Goal: Use online tool/utility: Utilize a website feature to perform a specific function

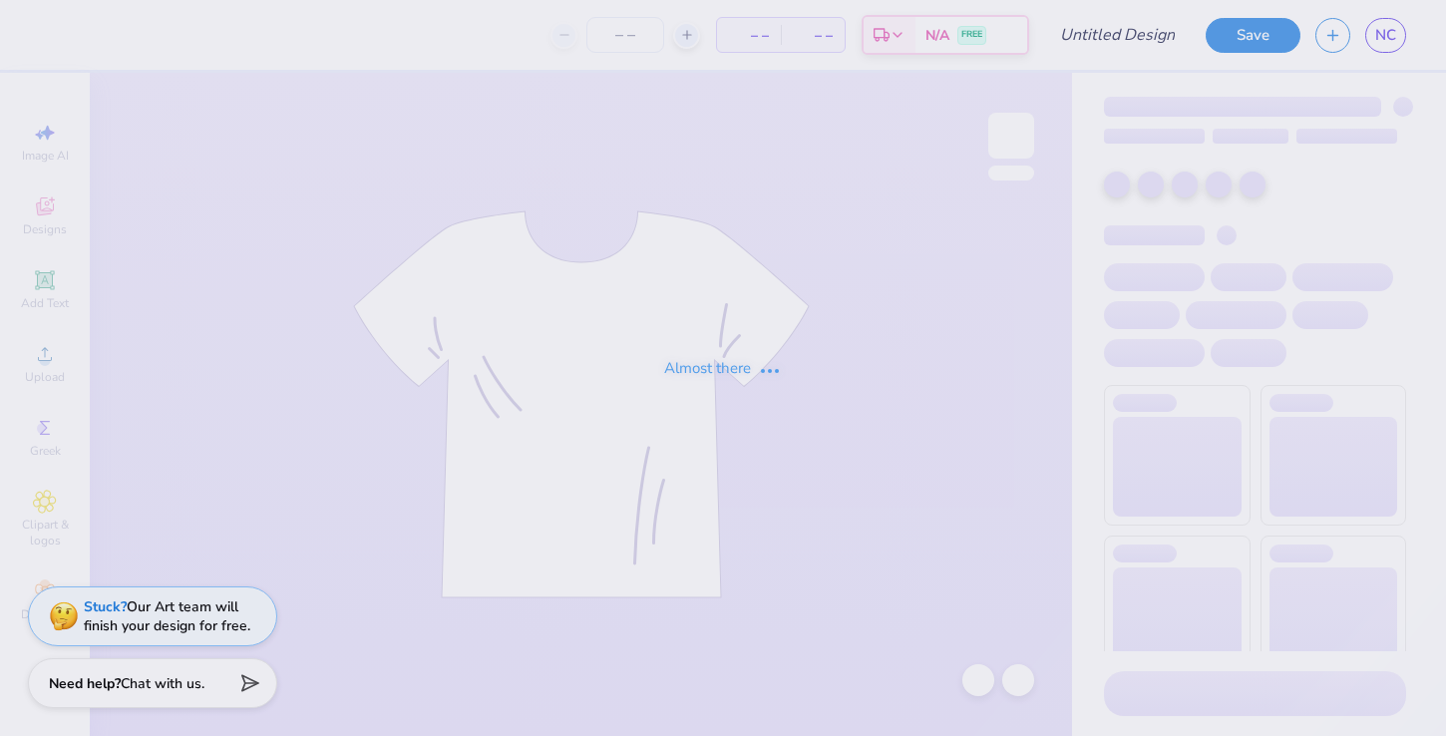
type input "PAD merch #1"
type input "50"
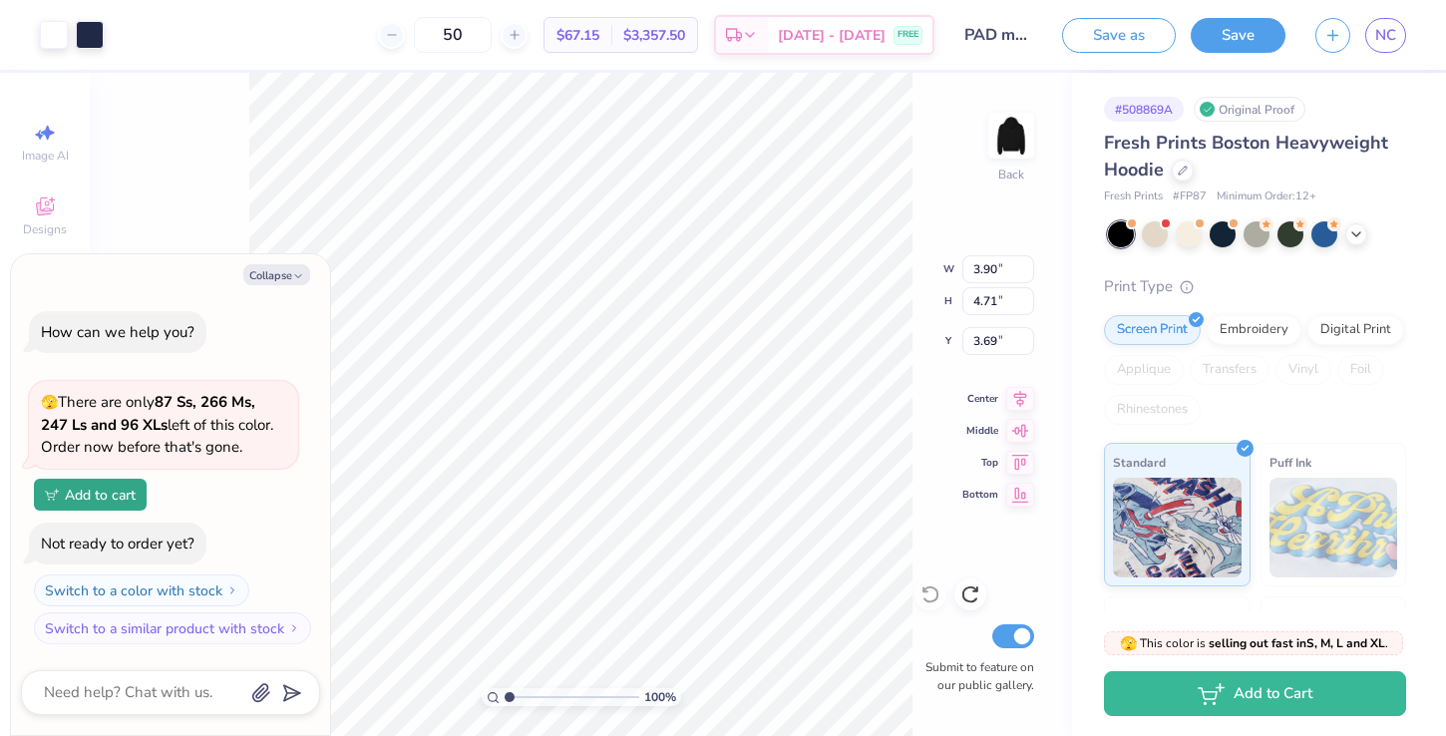
type textarea "x"
type input "4.00"
type input "4.85"
type input "3.62"
type textarea "x"
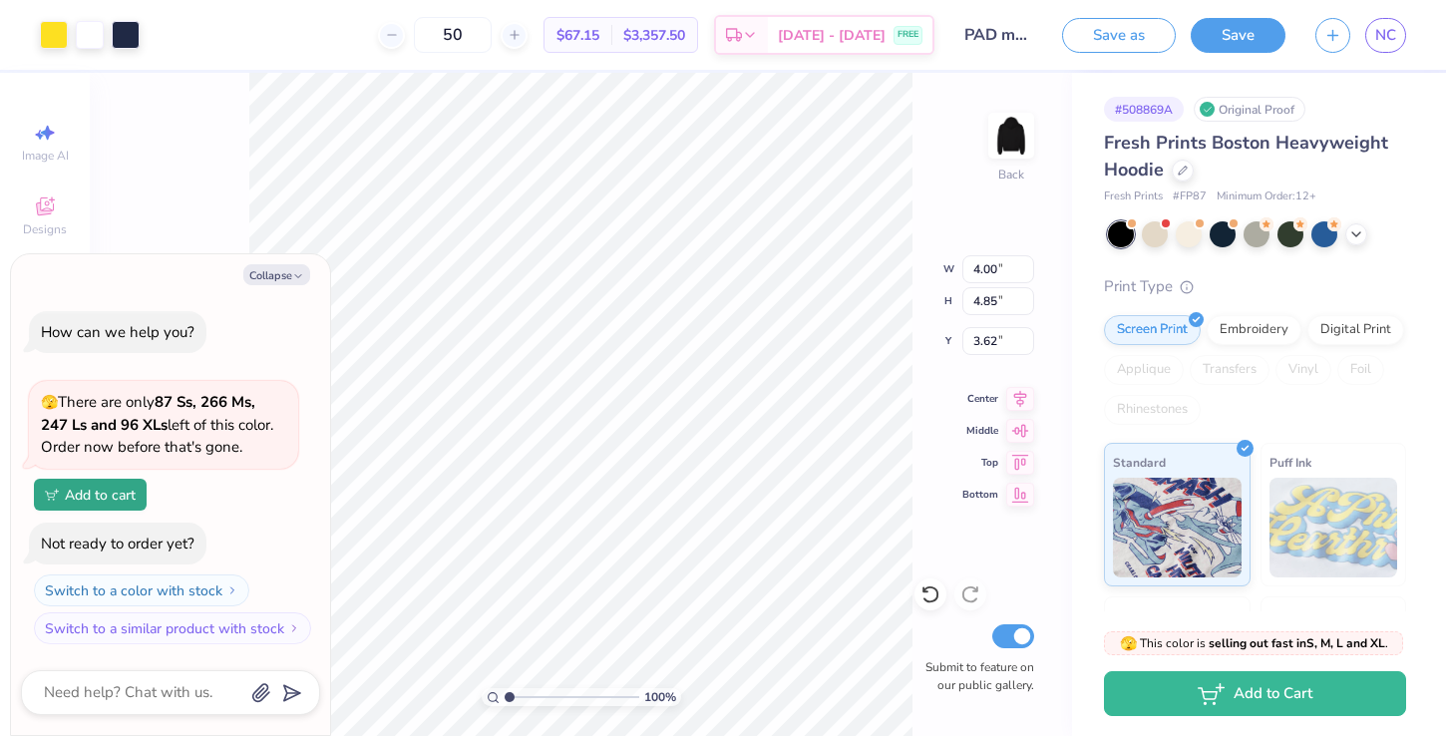
type input "7.90"
click at [678, 506] on li "Group" at bounding box center [716, 517] width 157 height 39
type textarea "x"
type input "12.54"
type textarea "x"
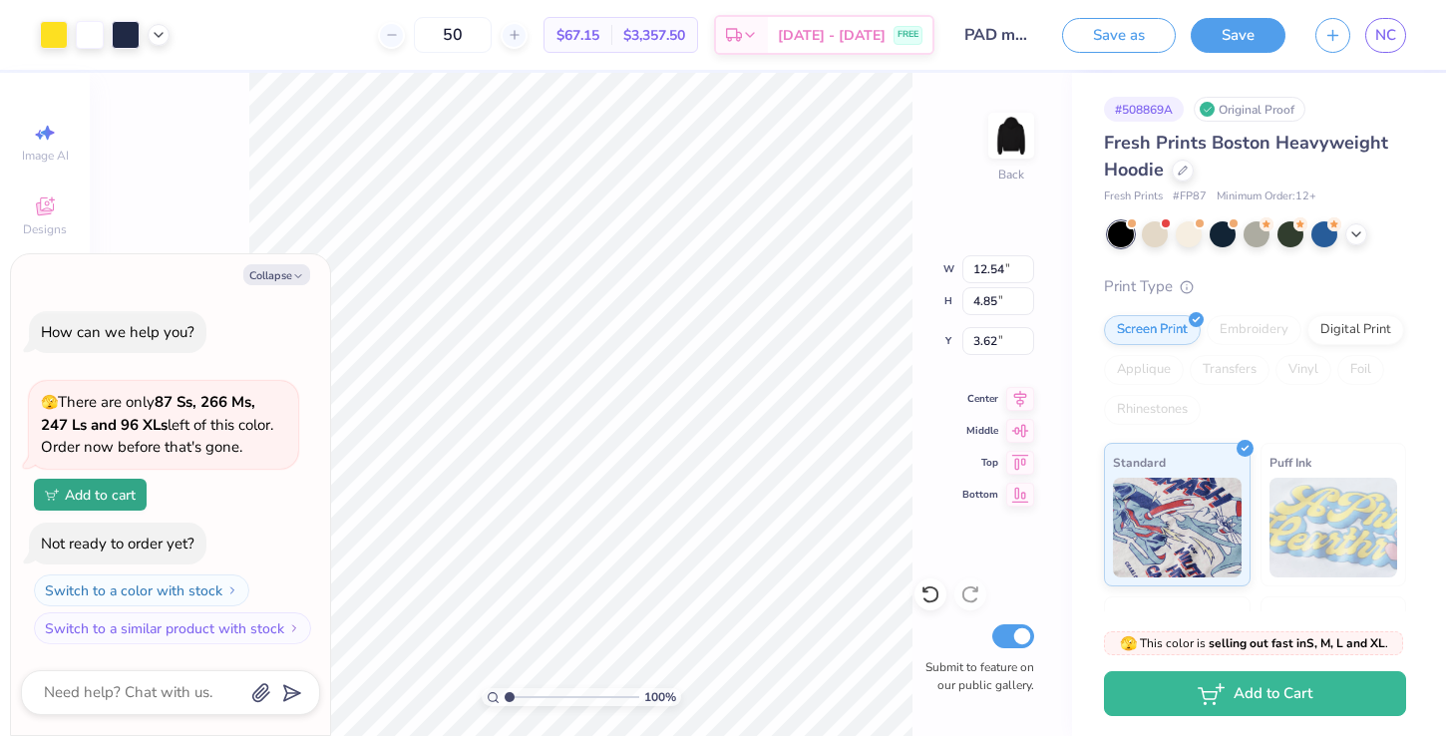
type input "3.30"
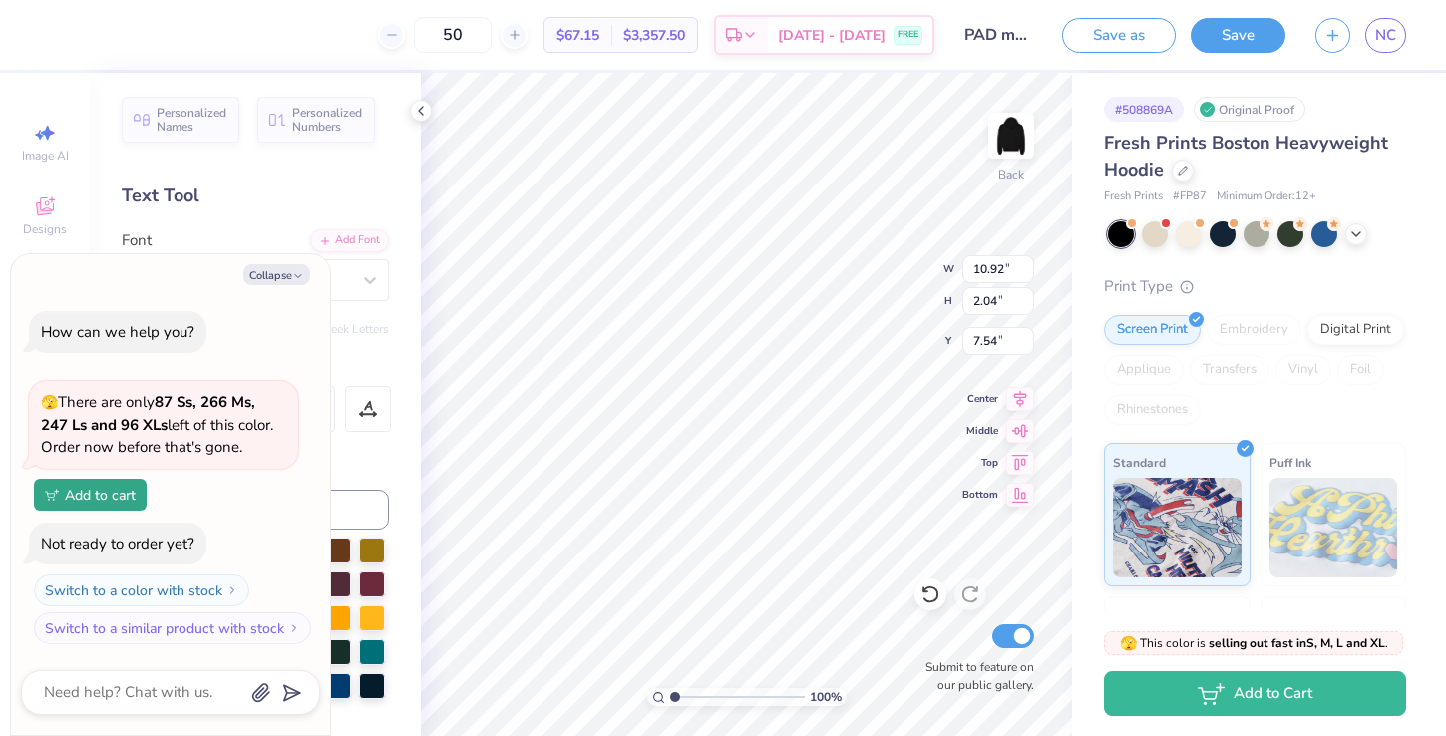
type textarea "x"
type input "8.57"
type textarea "x"
type input "10.93"
type textarea "x"
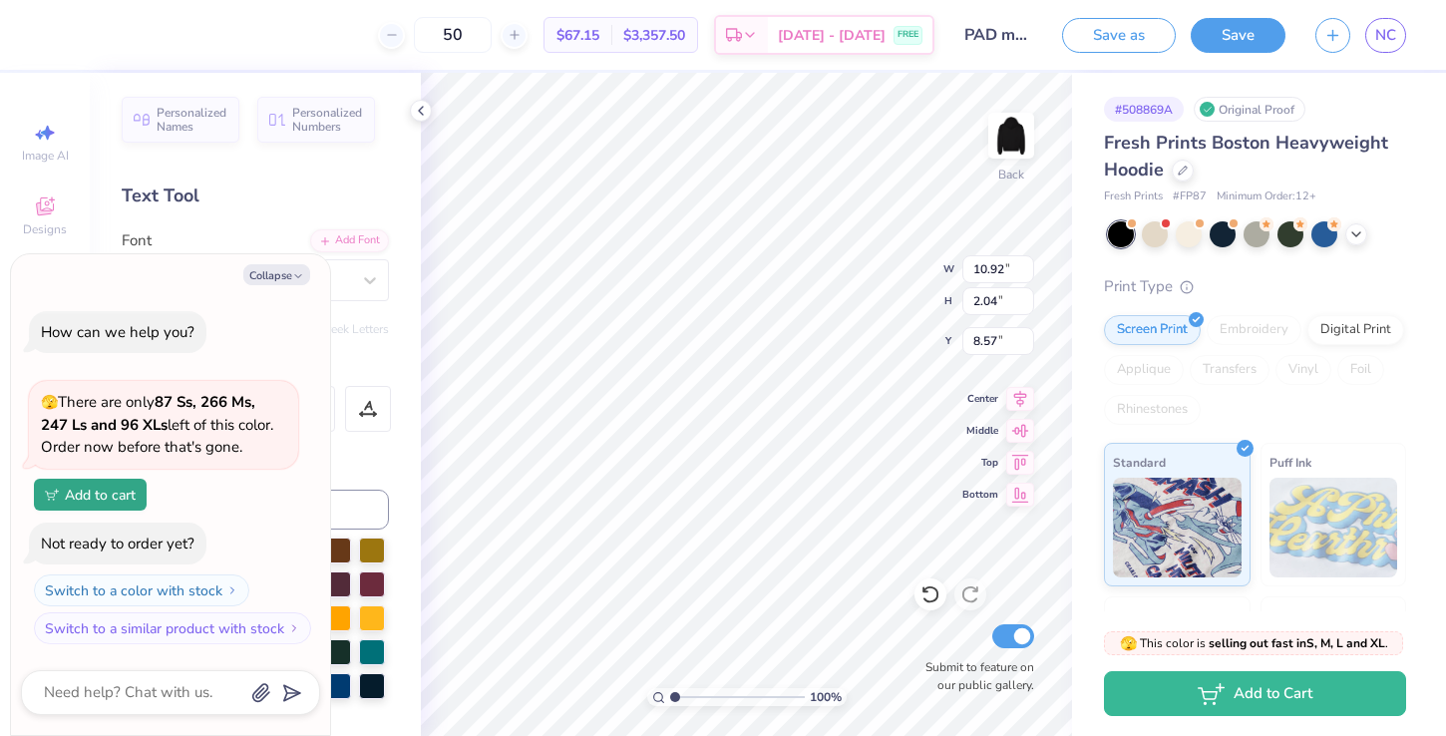
type input "8.47"
type textarea "x"
type input "10.50"
type textarea "x"
type input "10.80"
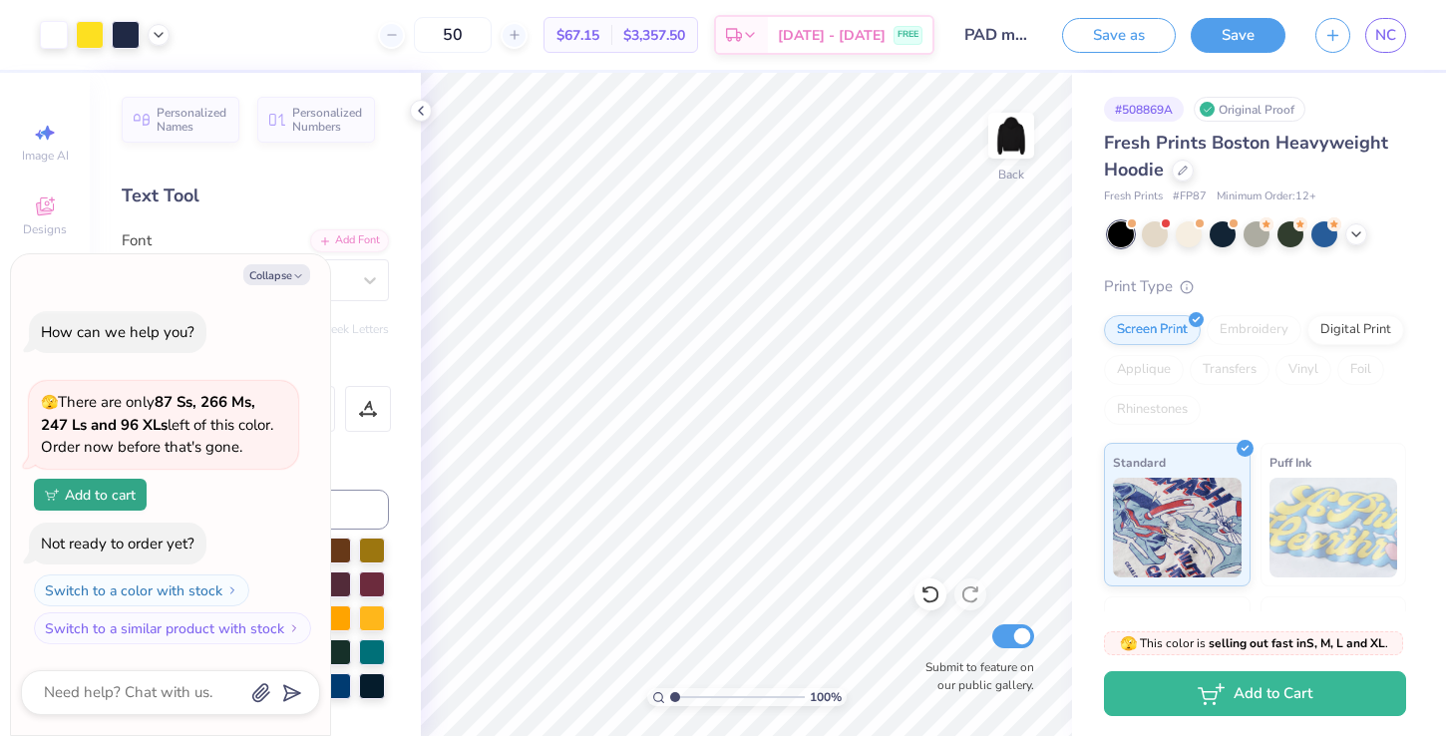
click at [1215, 54] on div "Save as Save NC" at bounding box center [1254, 35] width 384 height 70
click at [1219, 51] on div "Save" at bounding box center [1238, 35] width 95 height 35
click at [1229, 42] on button "Save" at bounding box center [1238, 32] width 95 height 35
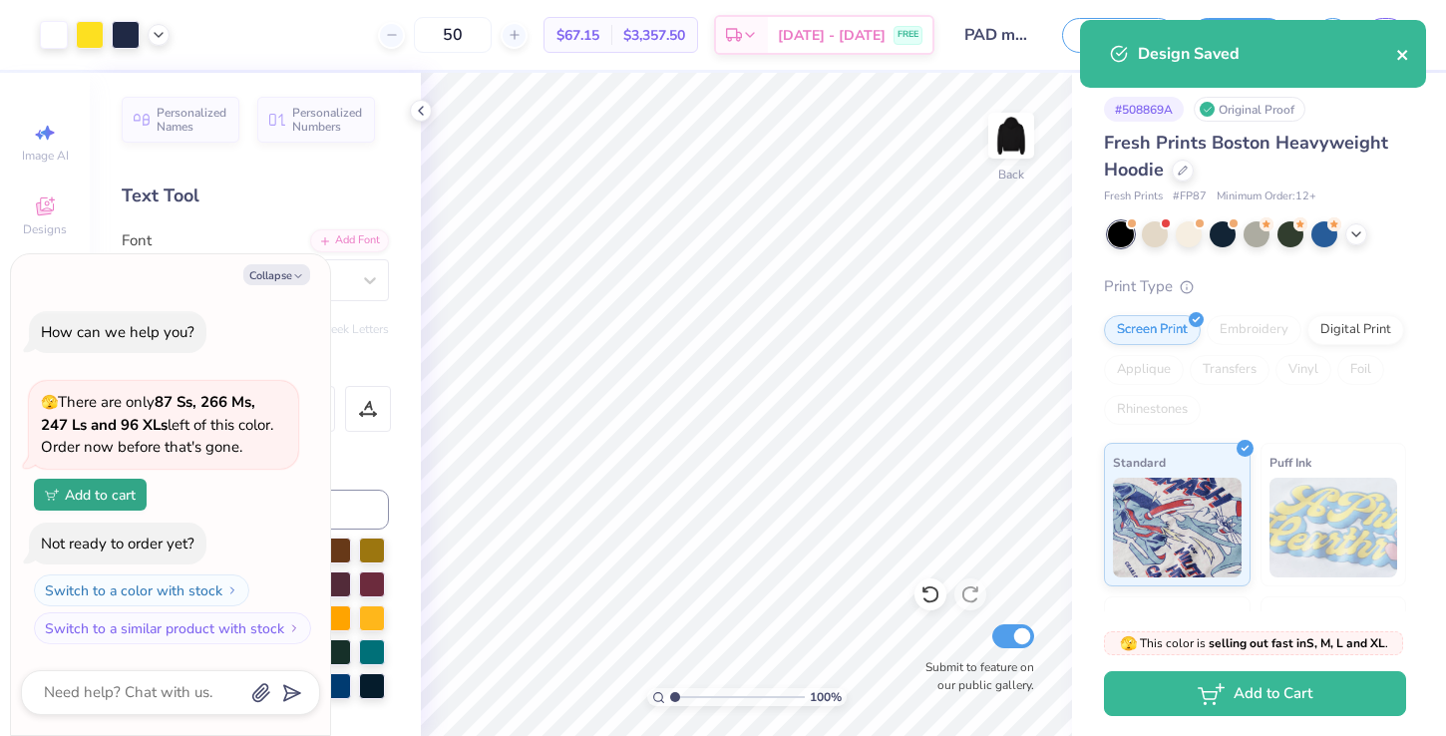
click at [1401, 60] on icon "close" at bounding box center [1404, 55] width 14 height 16
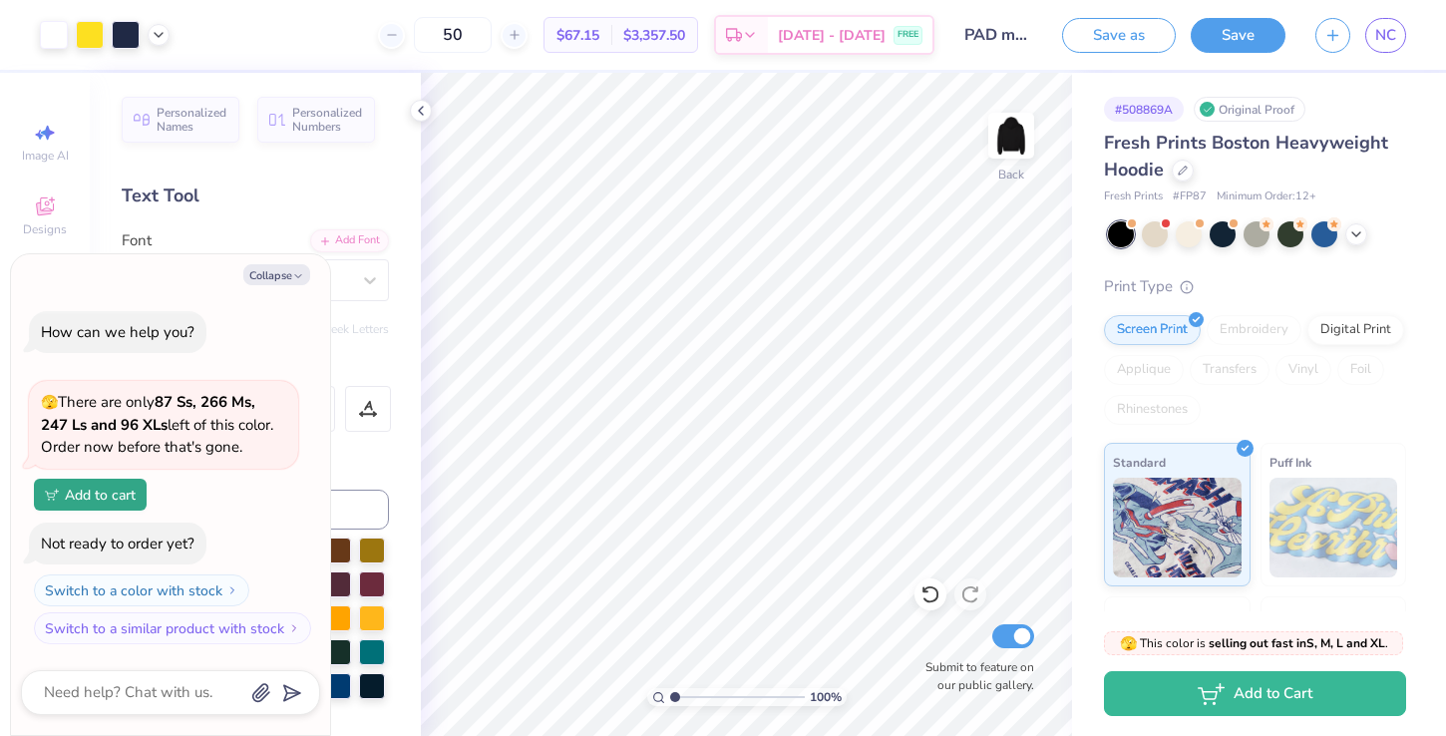
type textarea "x"
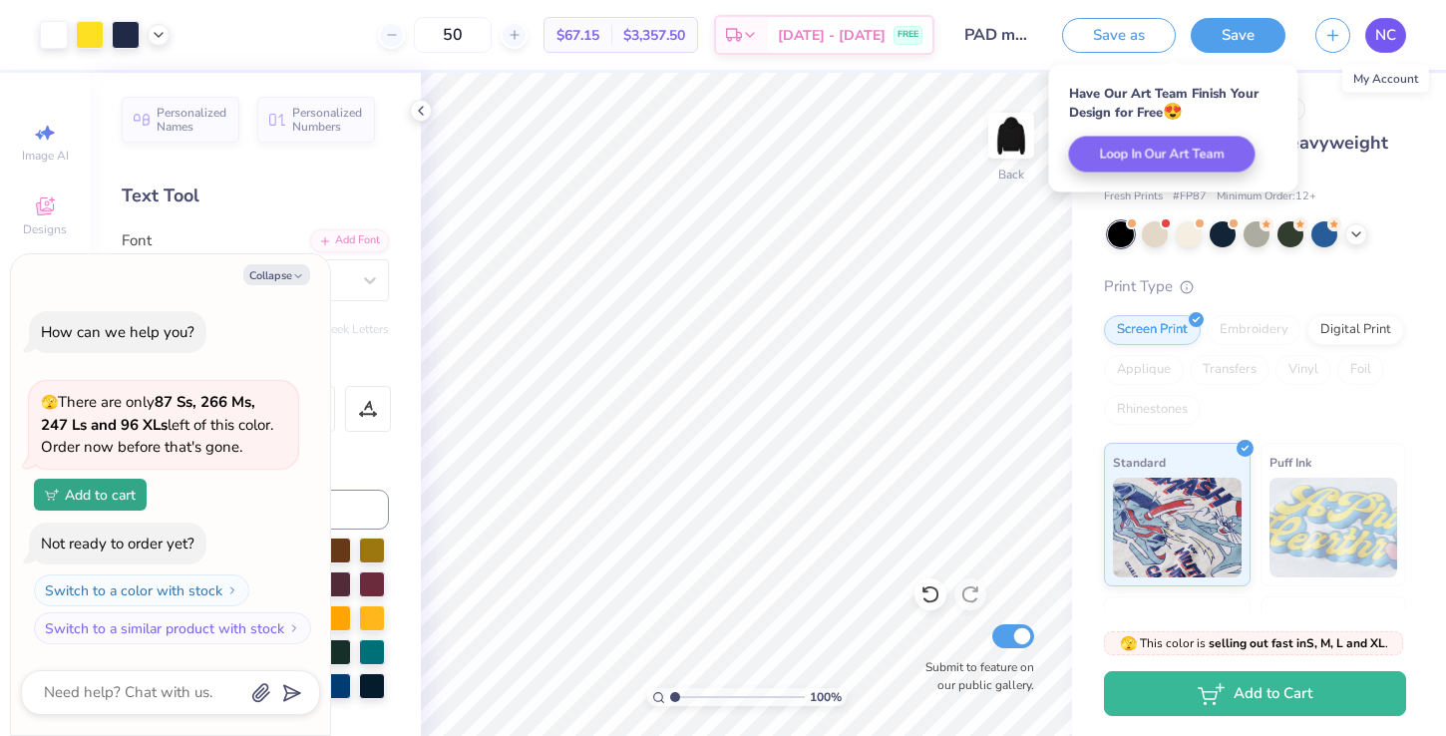
click at [1383, 44] on span "NC" at bounding box center [1386, 35] width 21 height 23
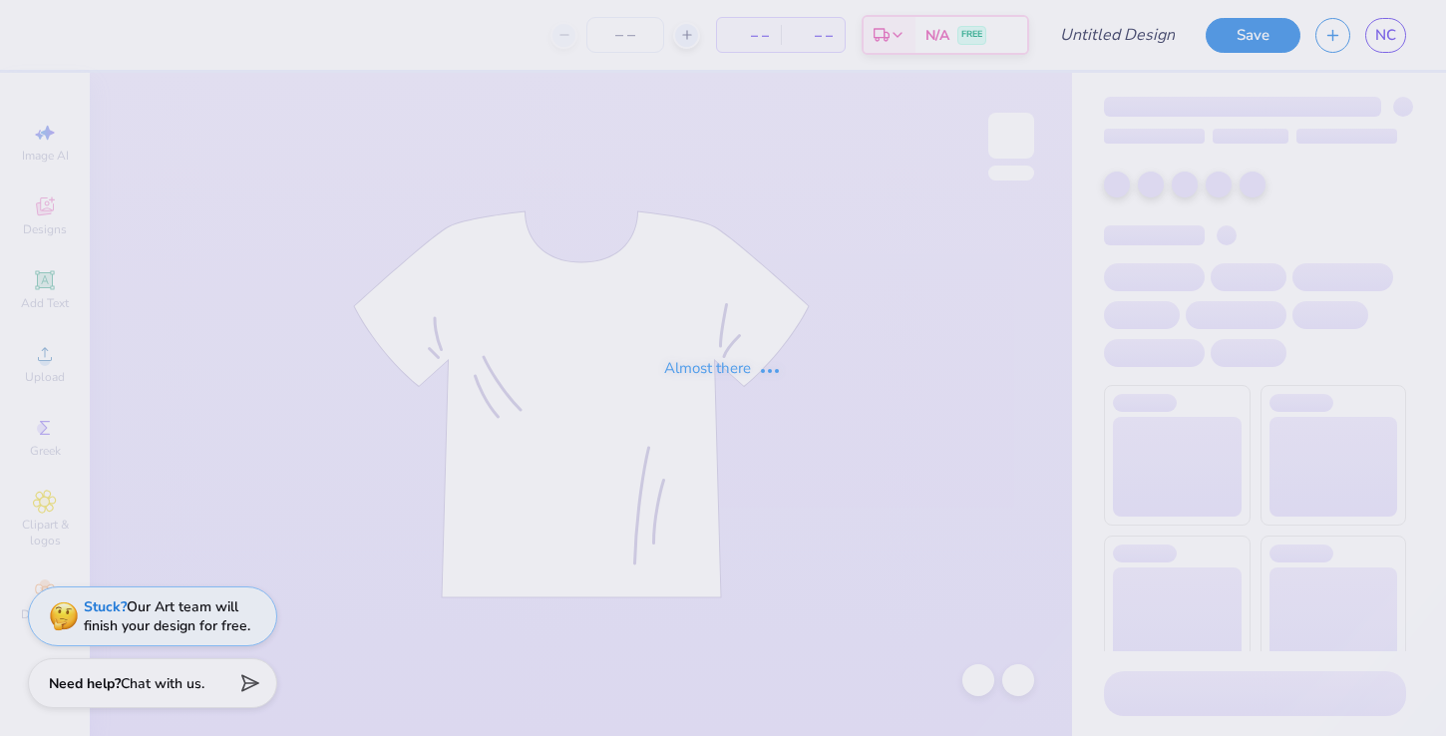
type input "PAD merch #1"
type input "50"
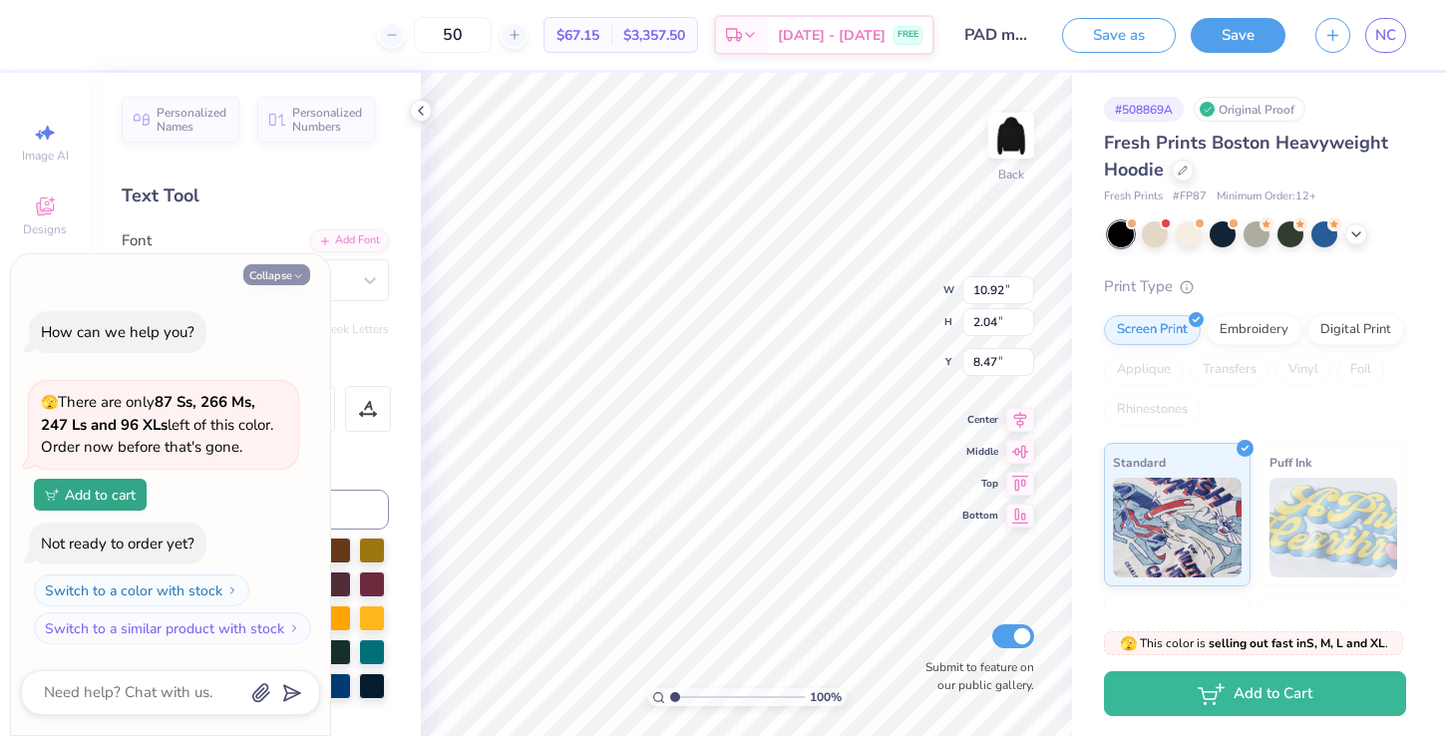
click at [295, 265] on button "Collapse" at bounding box center [276, 274] width 67 height 21
type textarea "x"
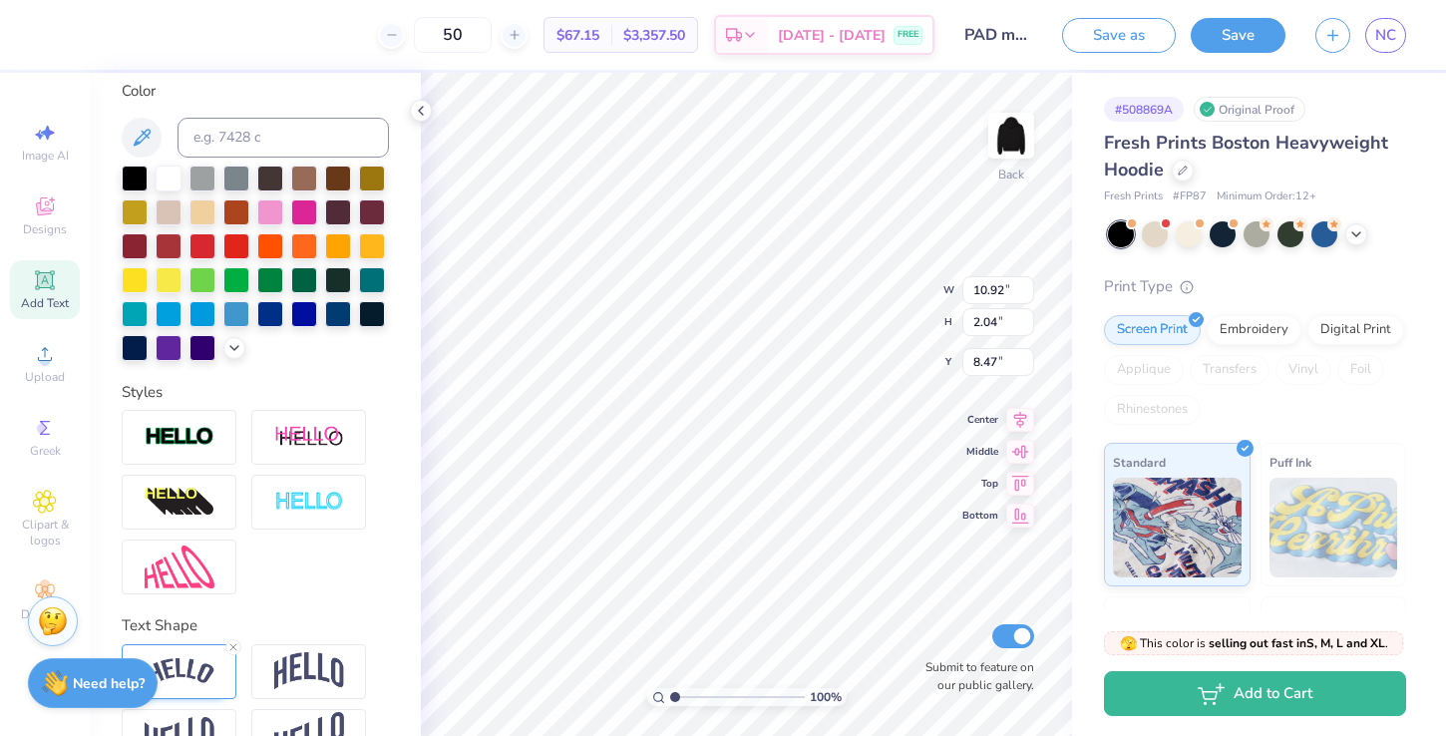
scroll to position [423, 0]
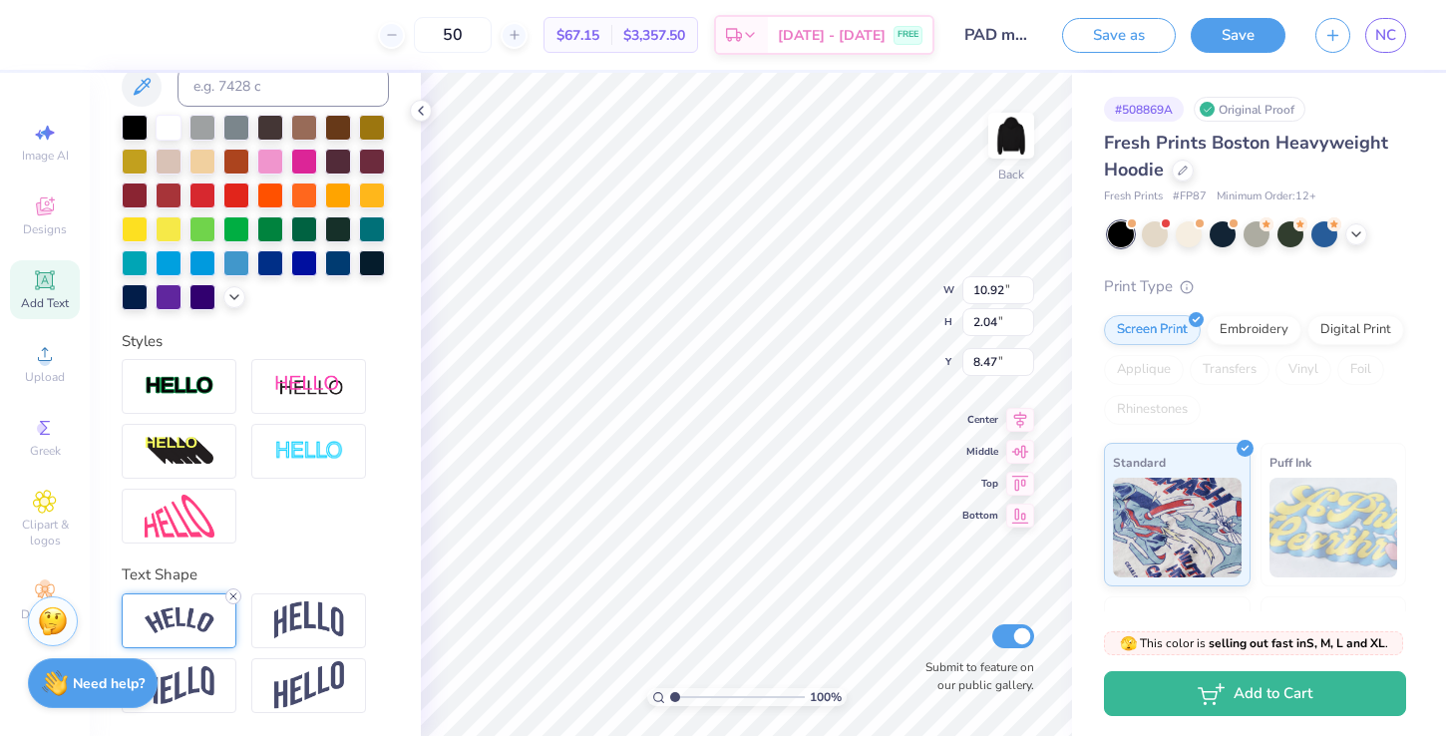
click at [232, 593] on icon at bounding box center [233, 597] width 12 height 12
type input "10.41"
type input "1.95"
type input "8.51"
type input "10.46"
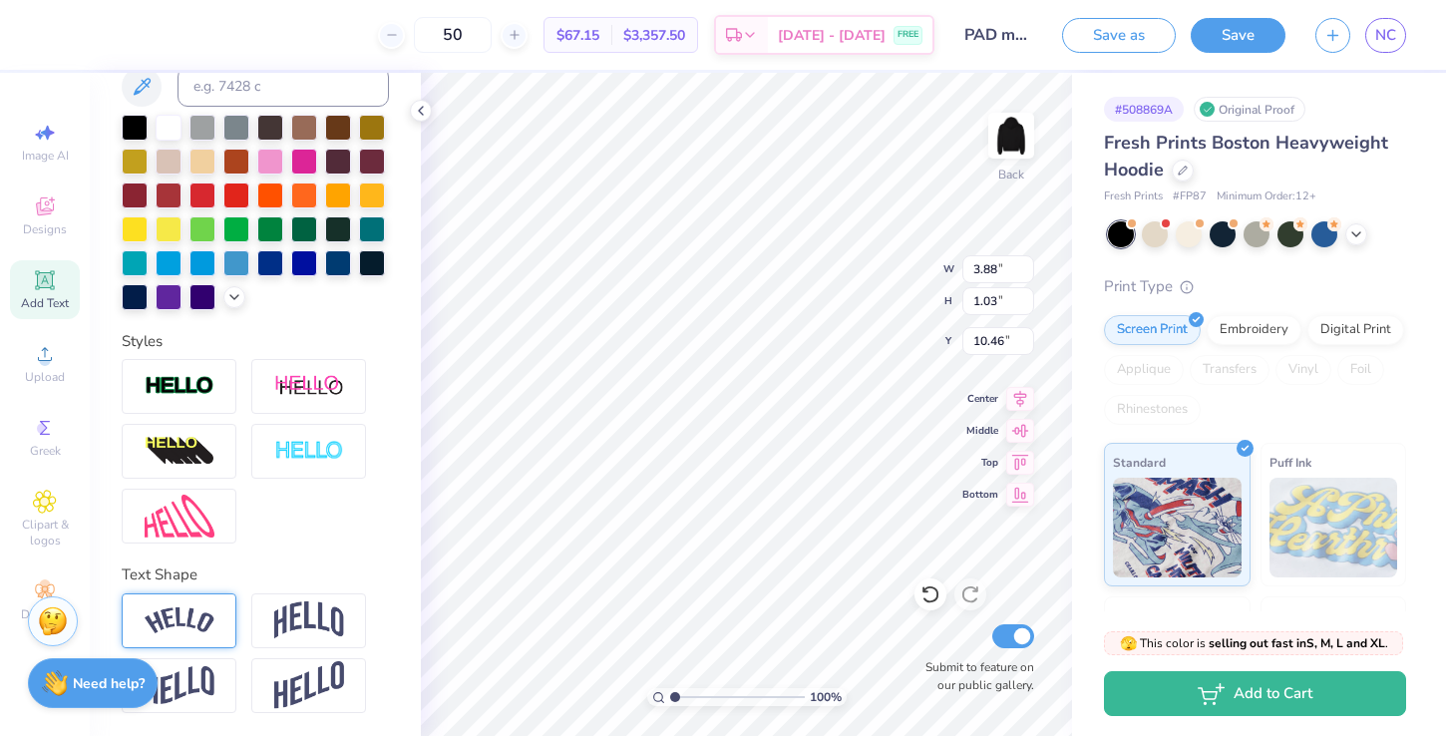
type input "10.77"
type input "8.15"
type input "8.44"
type input "3.87"
type input "1.07"
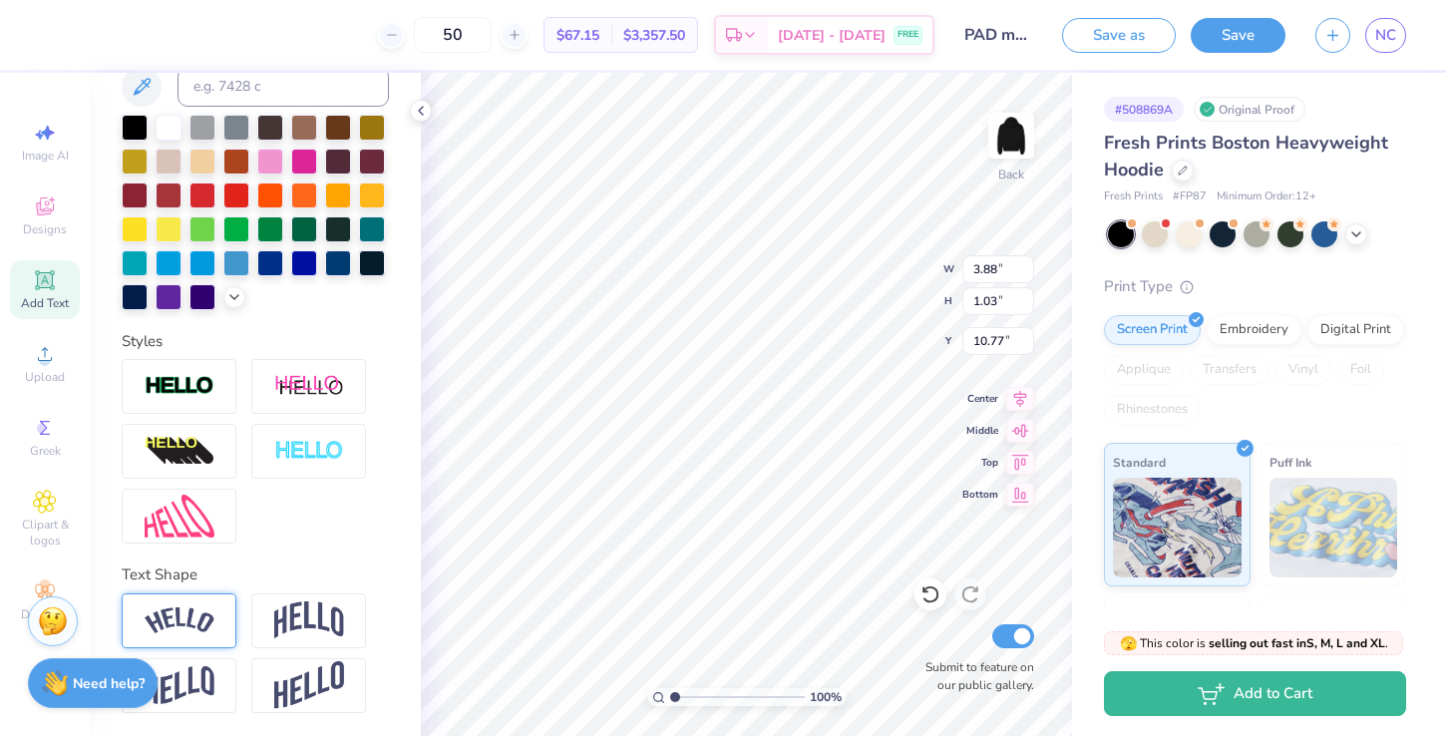
type input "10.75"
type input "10.71"
click at [1264, 47] on button "Save" at bounding box center [1238, 32] width 95 height 35
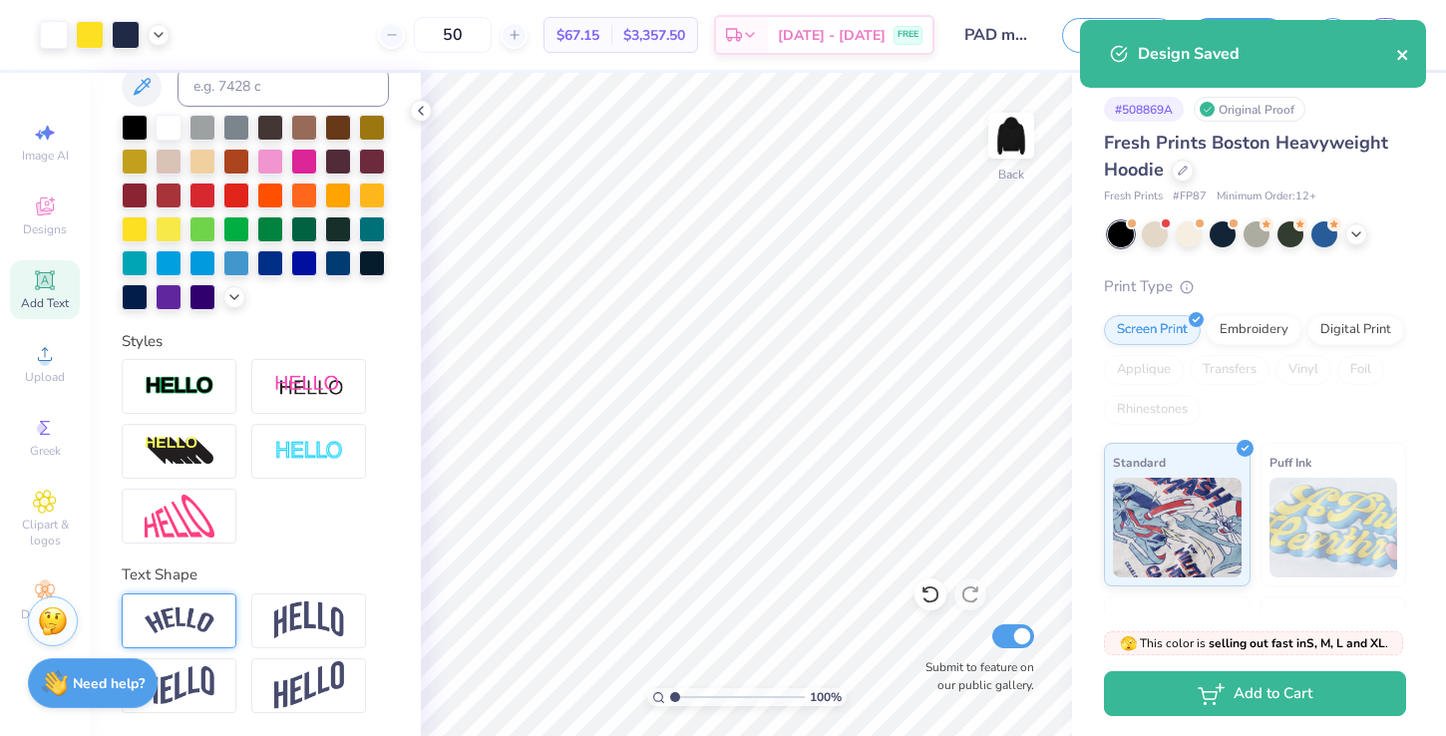
click at [1400, 59] on icon "close" at bounding box center [1404, 55] width 14 height 16
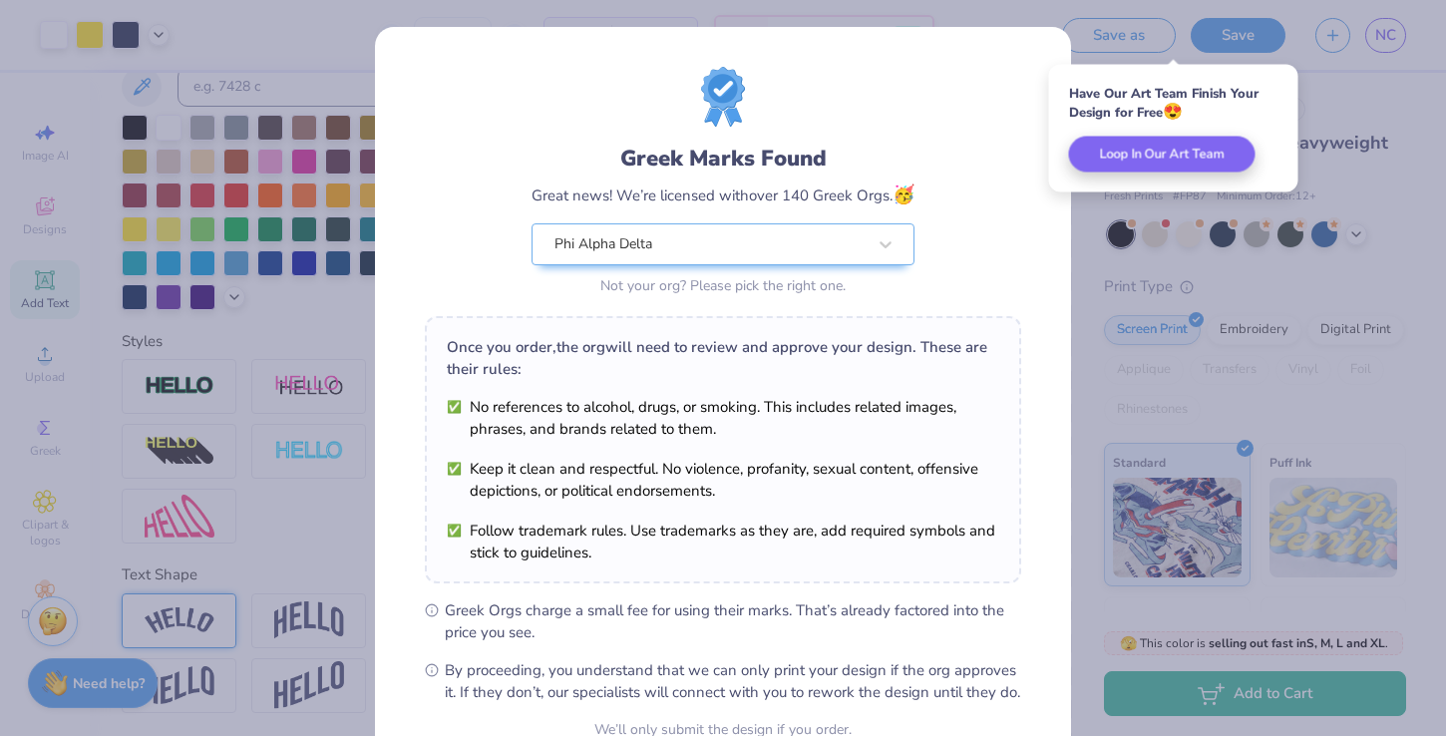
click at [919, 147] on div "Greek Marks Found Great news! We’re licensed with over 140 Greek Orgs. 🥳 Phi Al…" at bounding box center [723, 183] width 597 height 233
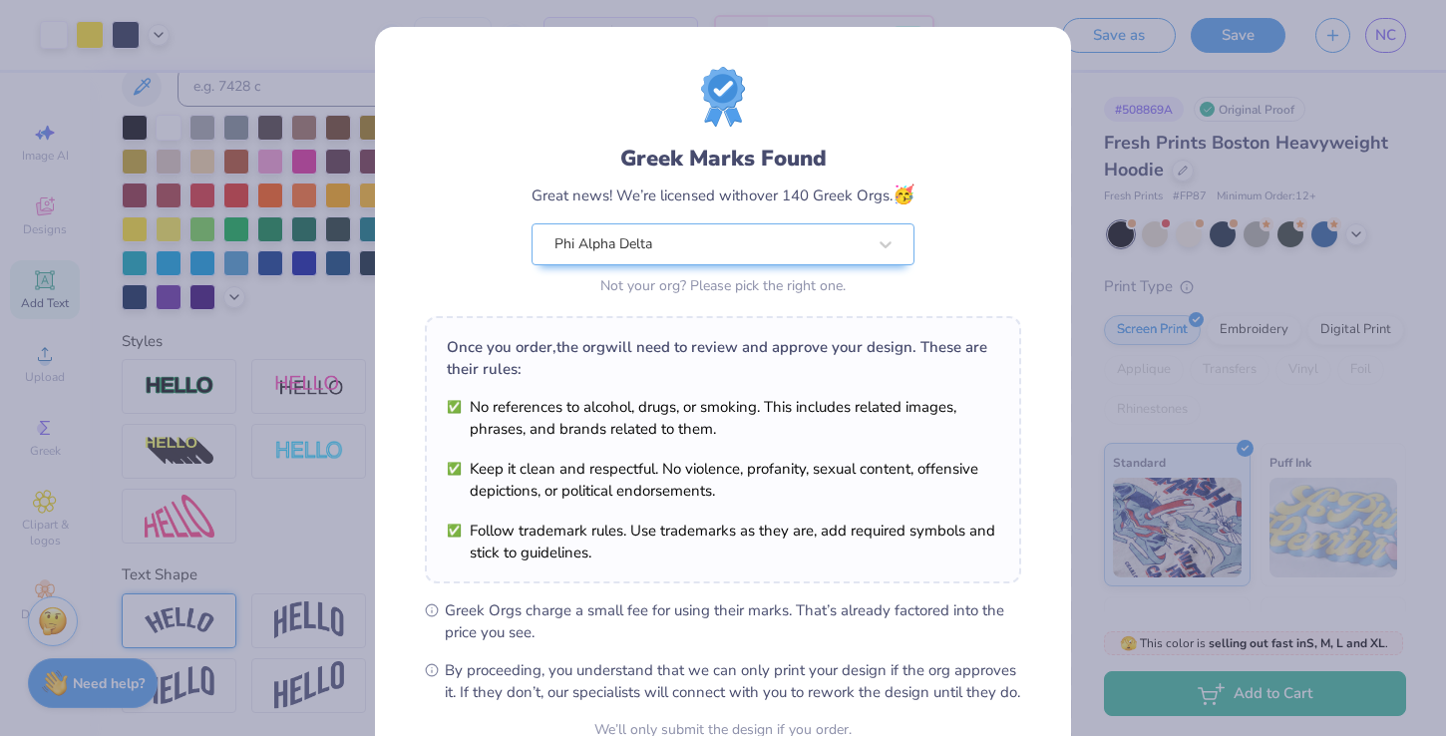
scroll to position [198, 0]
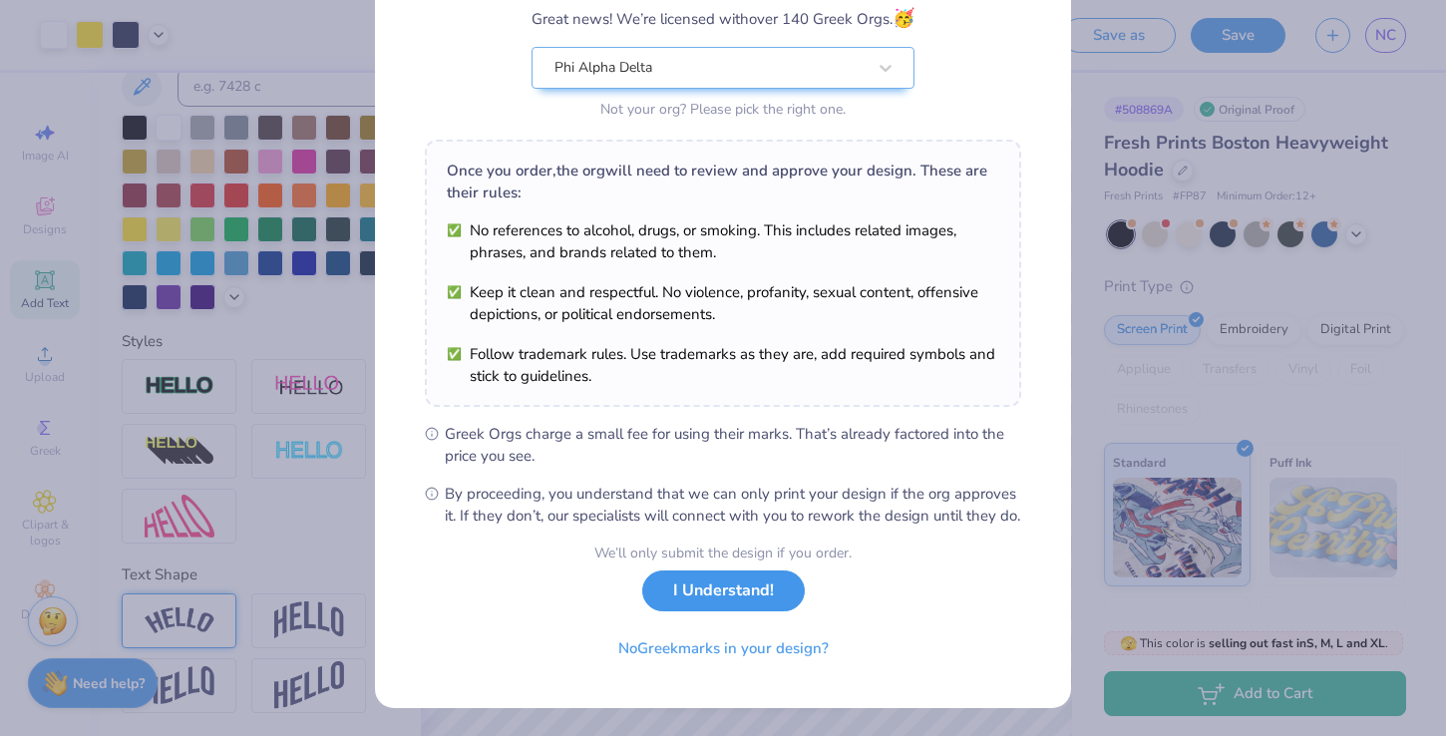
click at [720, 605] on button "I Understand!" at bounding box center [723, 591] width 163 height 41
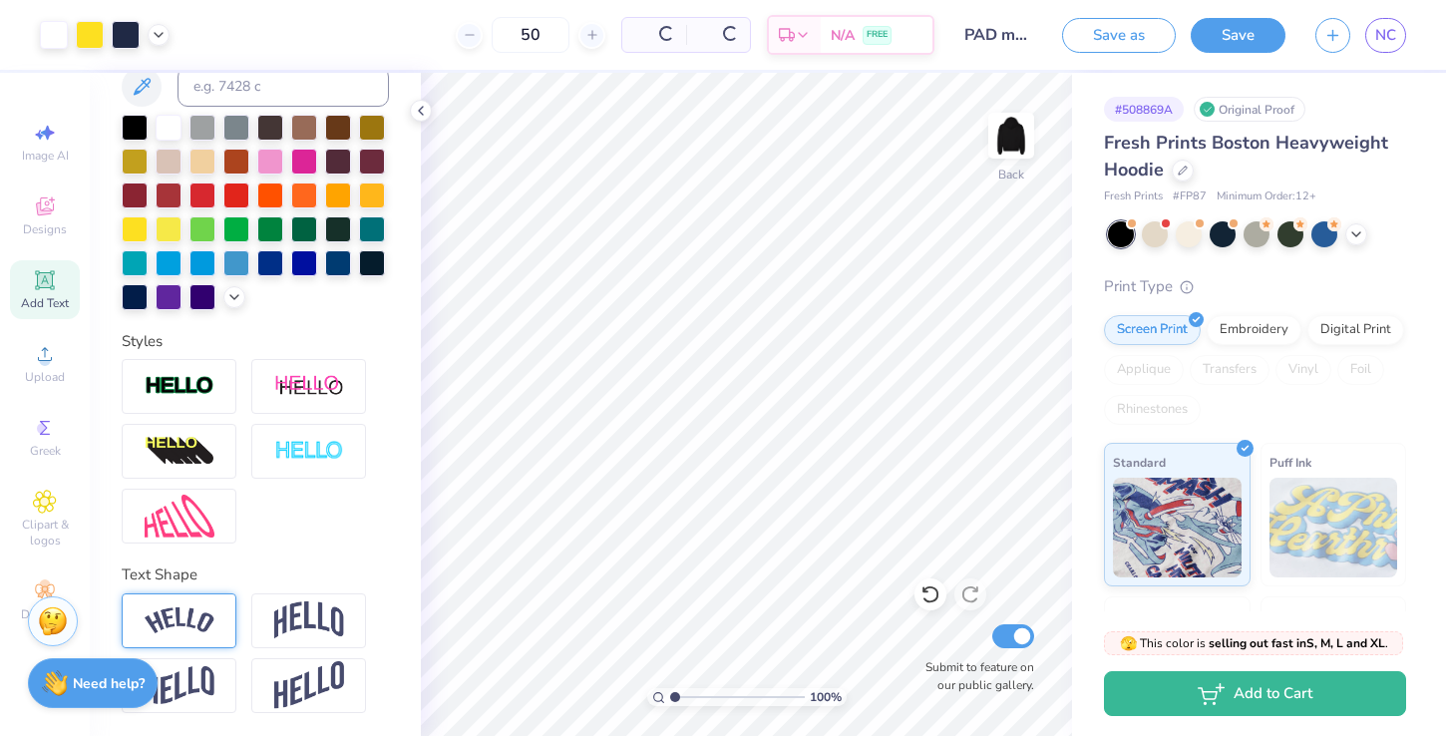
scroll to position [0, 0]
click at [1391, 24] on span "NC" at bounding box center [1386, 35] width 21 height 23
